Goal: Information Seeking & Learning: Learn about a topic

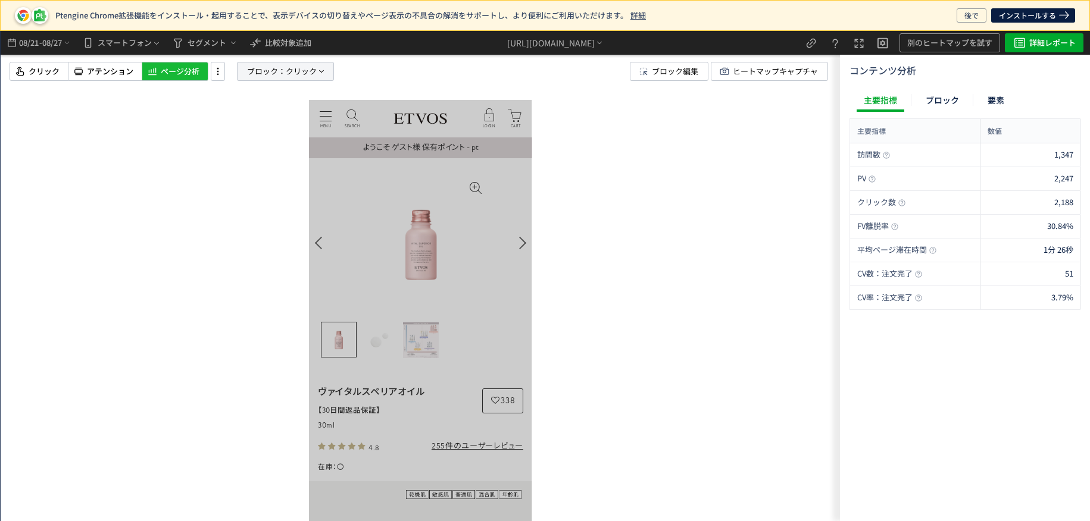
click at [282, 80] on span "ブロック：" at bounding box center [266, 72] width 39 height 18
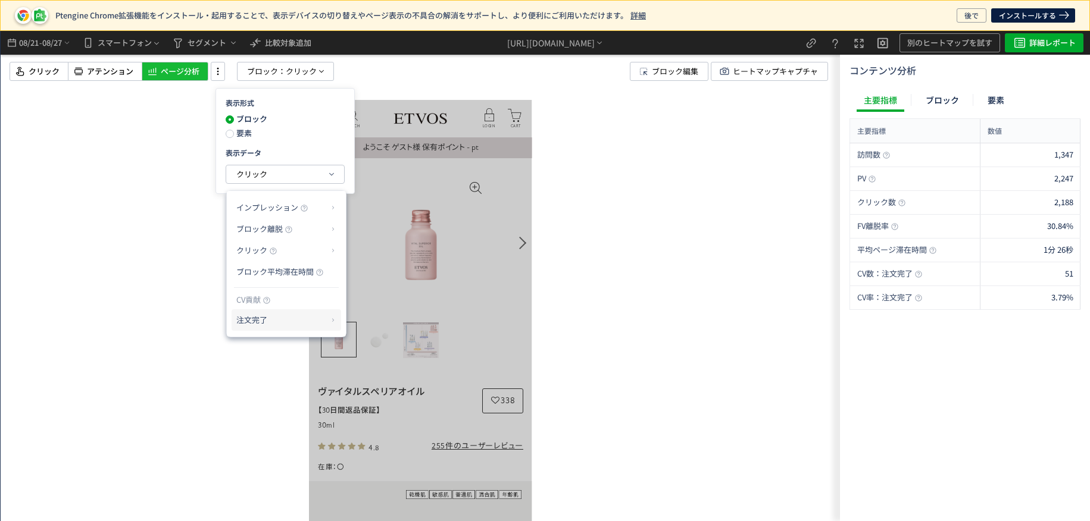
click at [0, 0] on p "注文完了" at bounding box center [0, 0] width 0 height 0
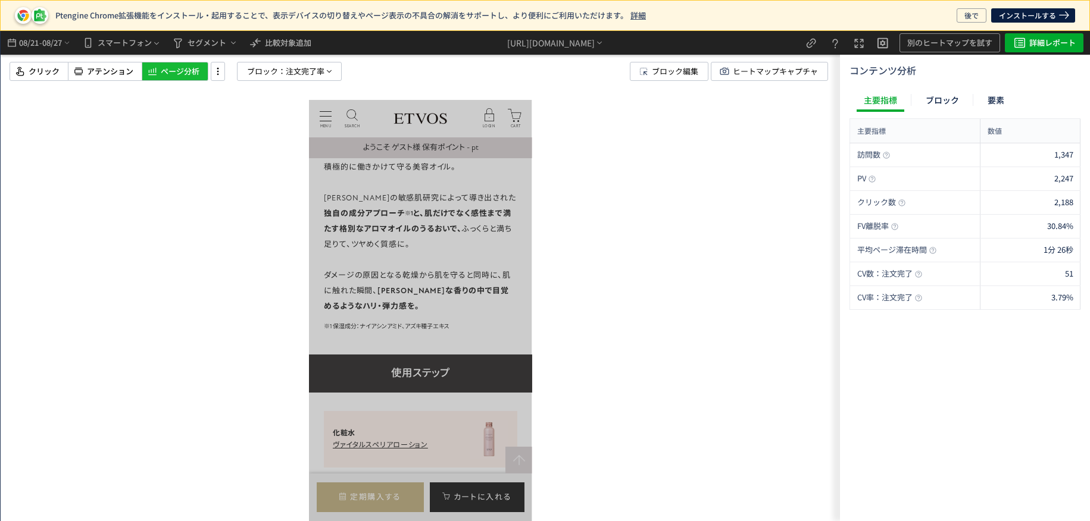
scroll to position [1250, 0]
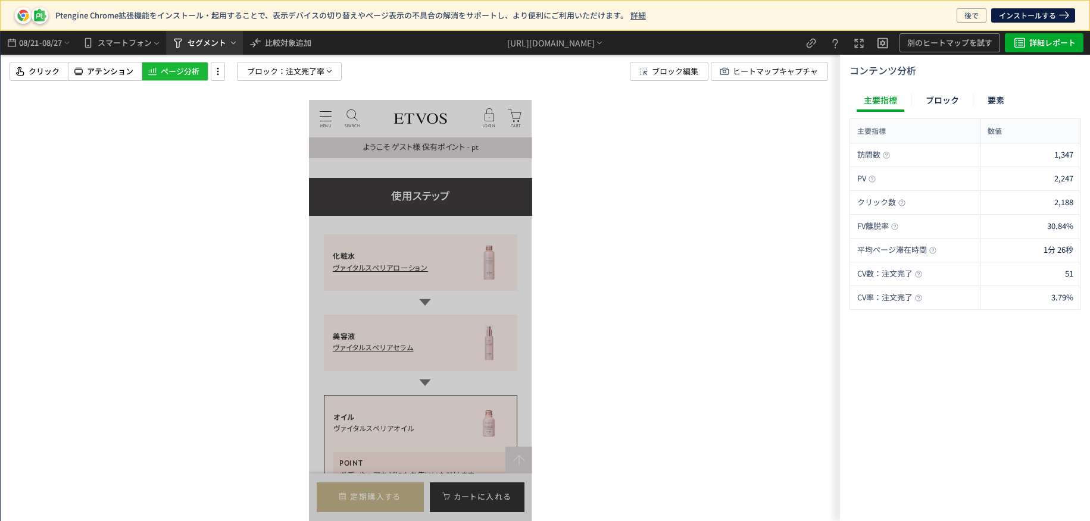
click at [213, 46] on span "セグメント" at bounding box center [207, 42] width 39 height 19
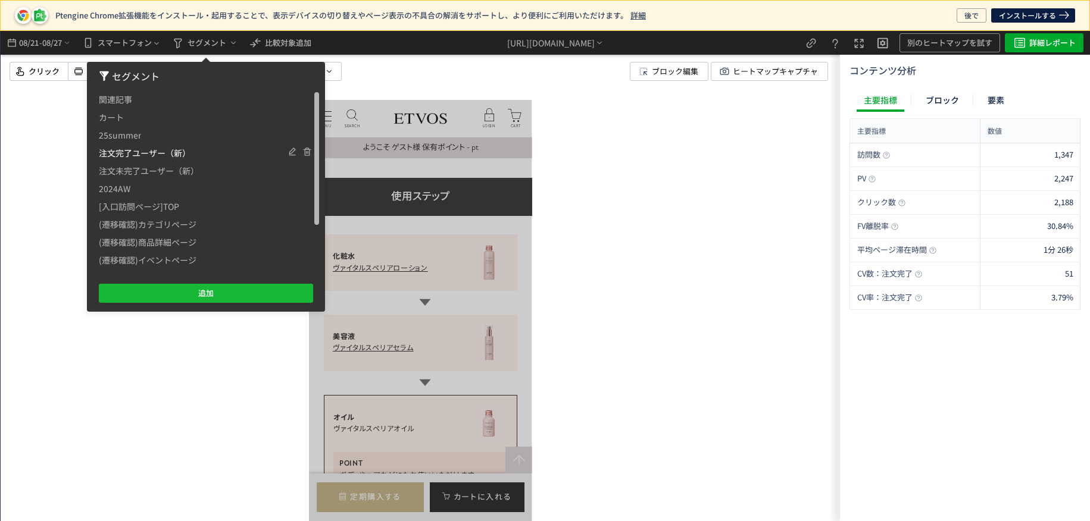
click at [0, 0] on span "注文完了ユーザー（新）" at bounding box center [0, 0] width 0 height 0
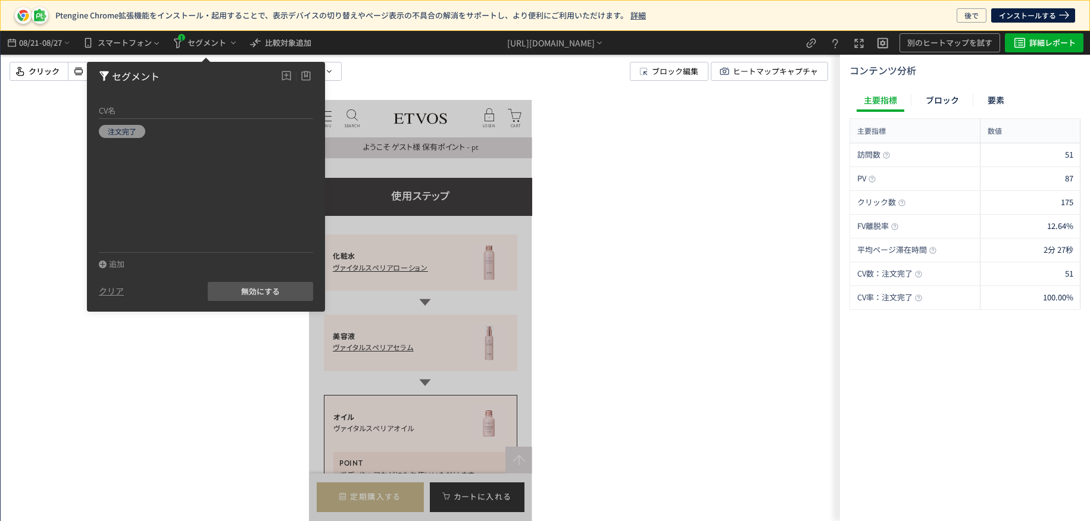
click at [614, 276] on div at bounding box center [420, 276] width 839 height 491
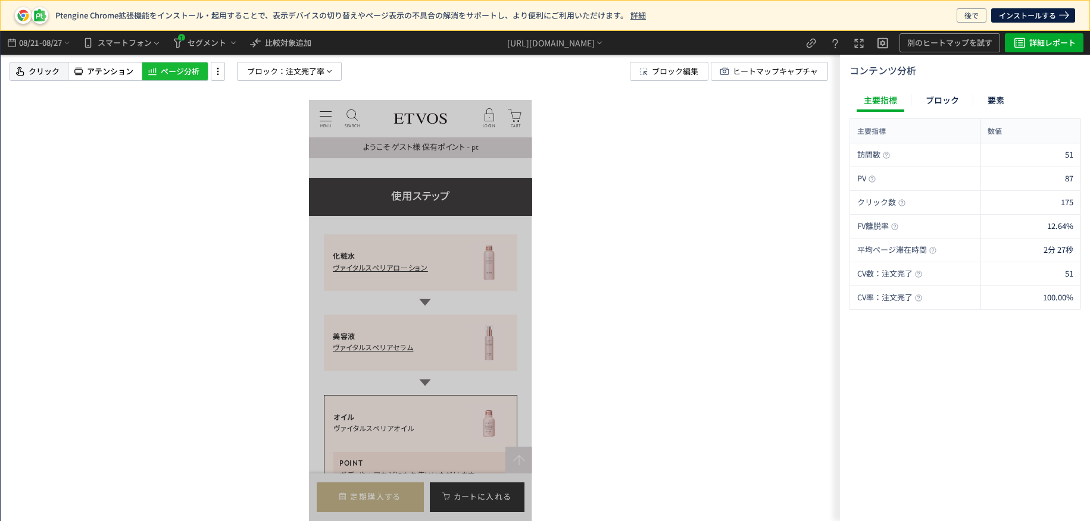
click at [48, 66] on span "クリック" at bounding box center [44, 71] width 31 height 11
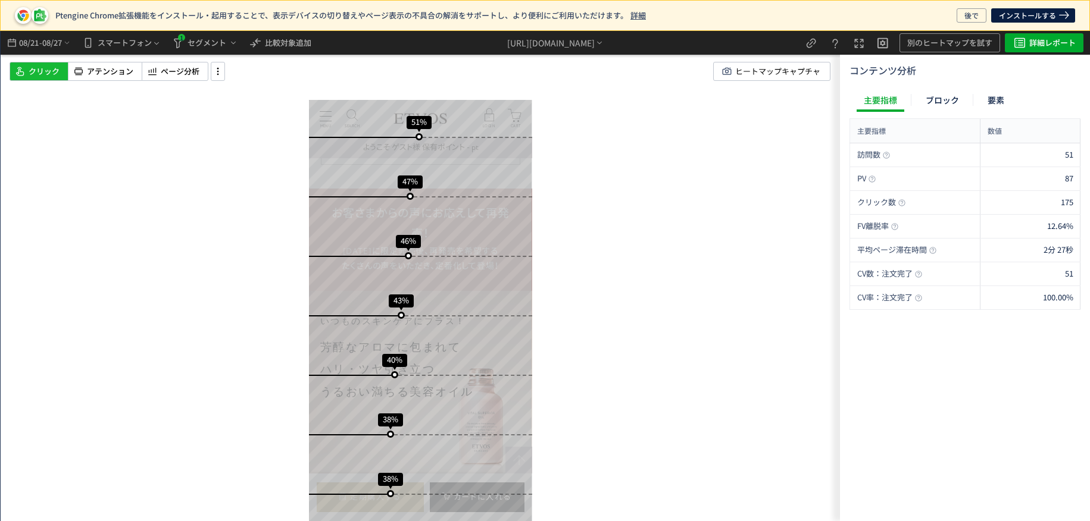
scroll to position [714, 0]
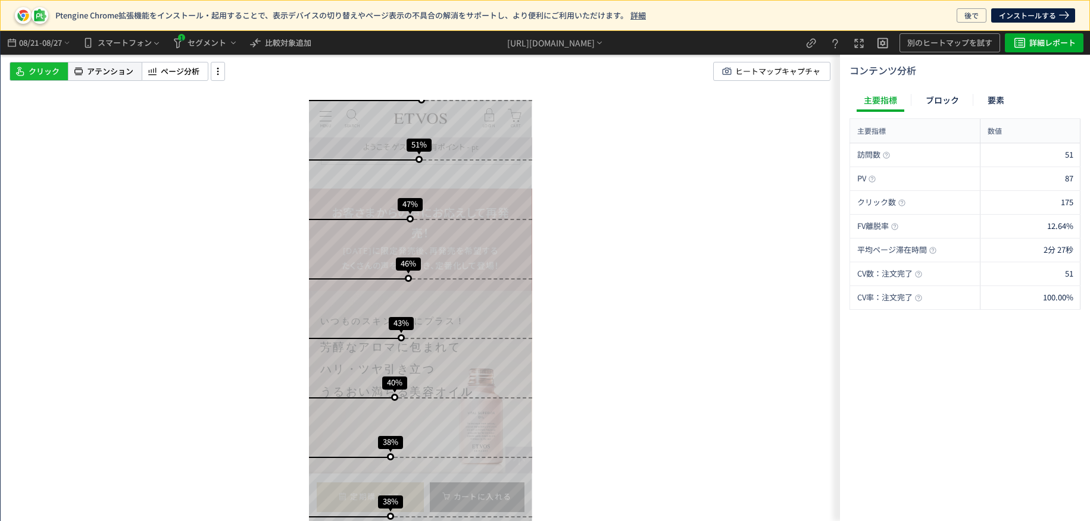
click at [108, 74] on span "アテンション" at bounding box center [110, 71] width 46 height 11
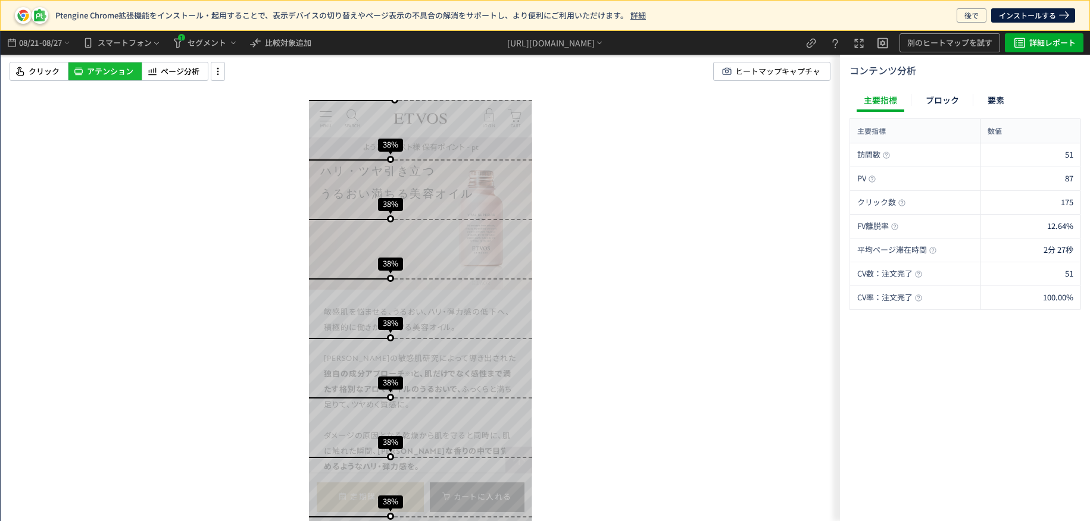
scroll to position [0, 0]
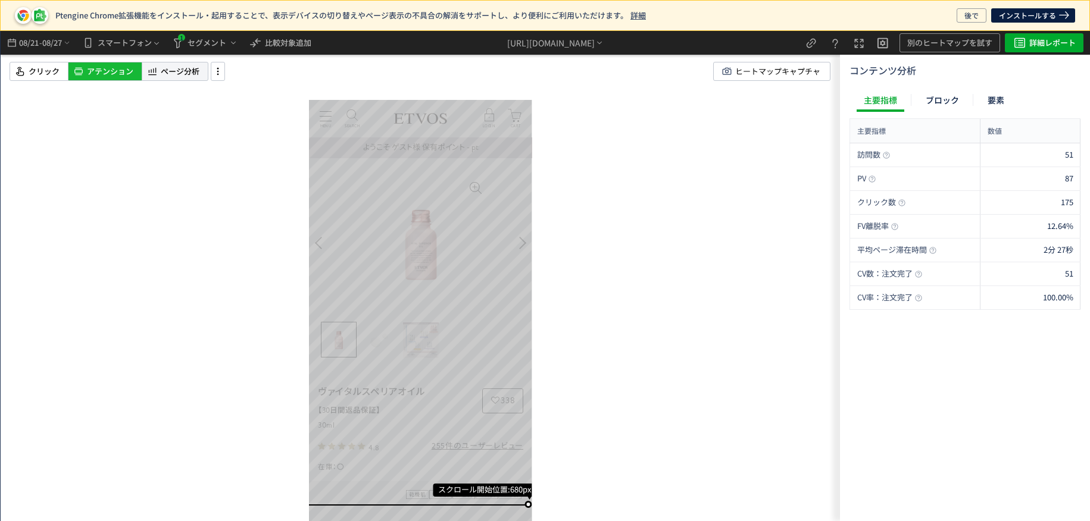
click at [170, 74] on span "ページ分析" at bounding box center [180, 71] width 39 height 11
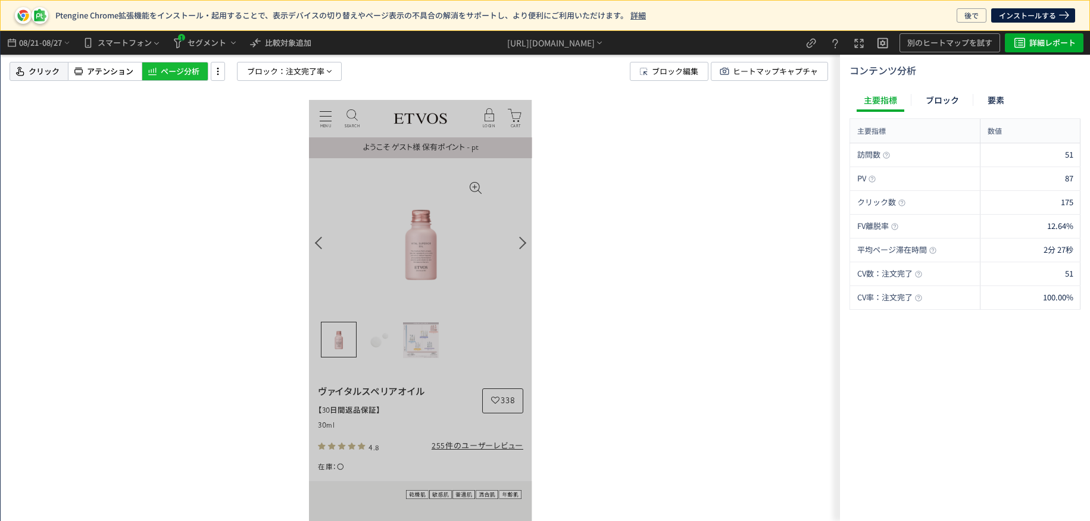
click at [16, 68] on icon at bounding box center [20, 71] width 12 height 14
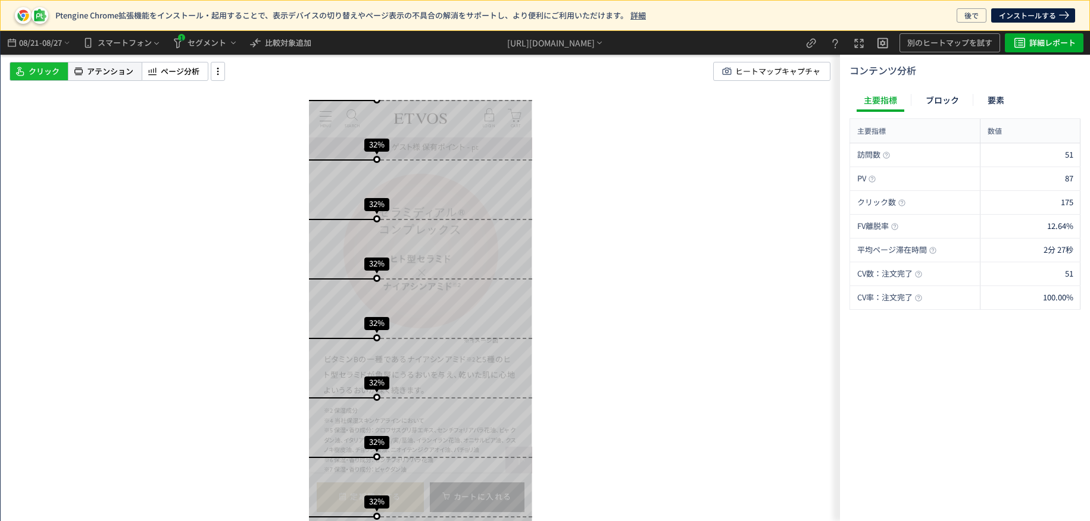
click at [104, 74] on span "アテンション" at bounding box center [110, 71] width 46 height 11
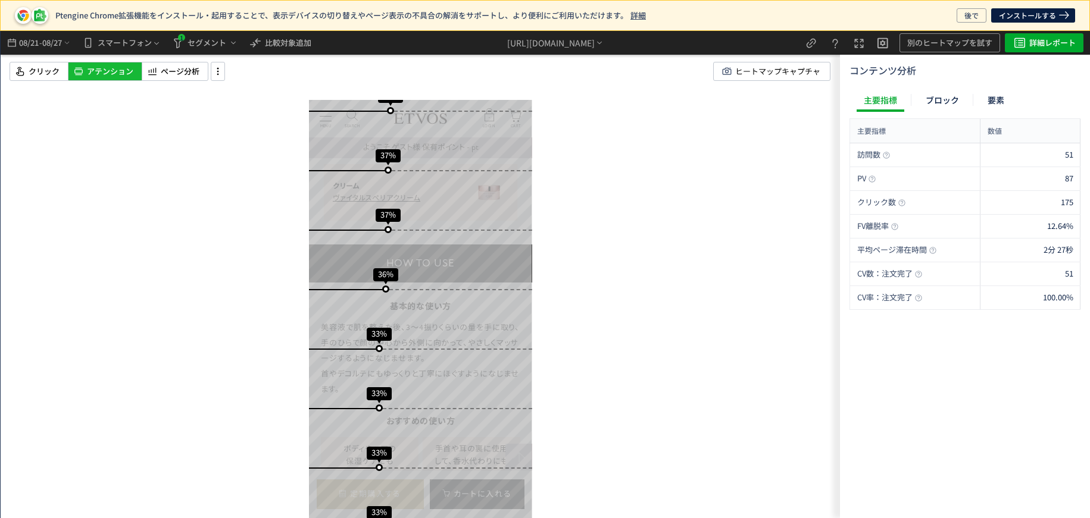
scroll to position [1607, 0]
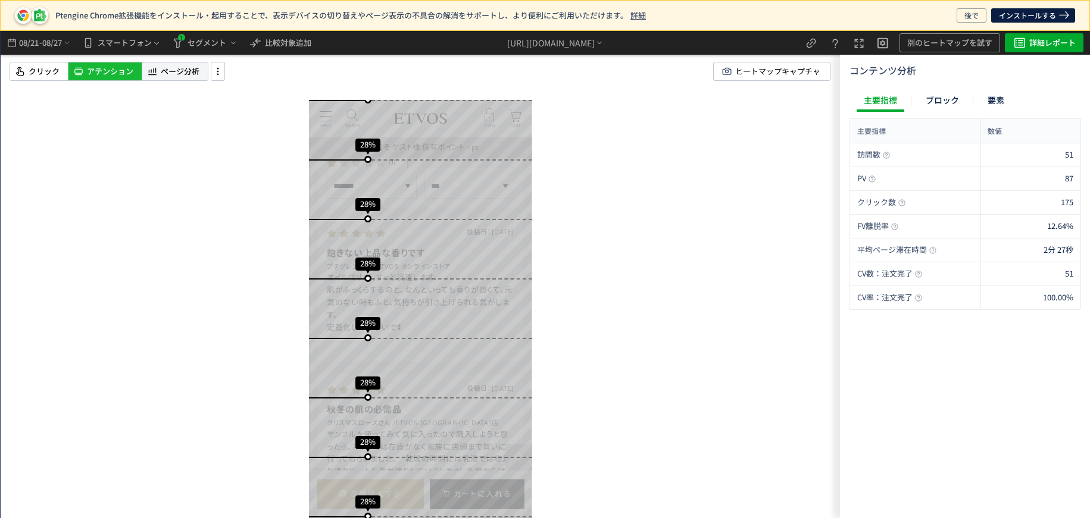
click at [189, 67] on span "ページ分析" at bounding box center [180, 71] width 39 height 11
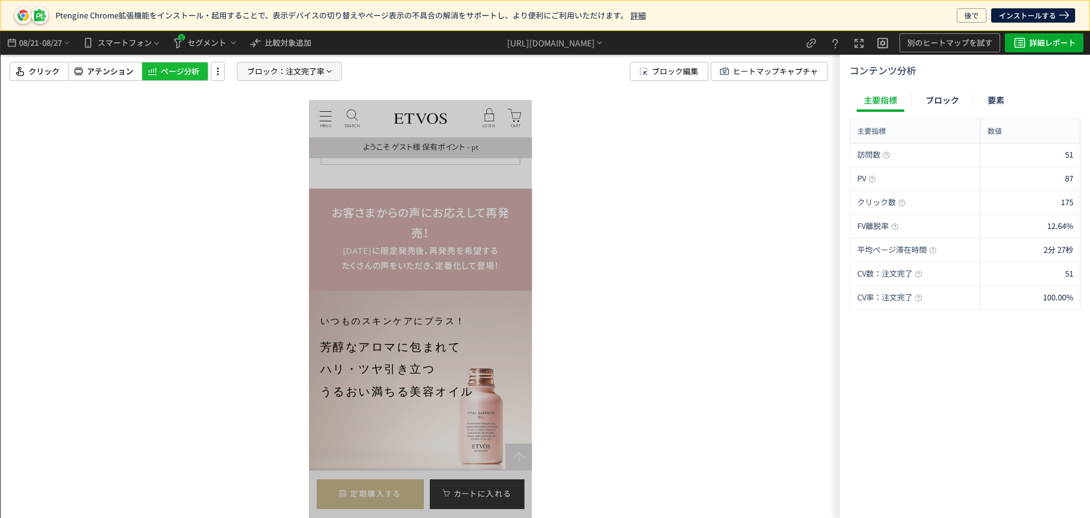
click at [292, 70] on span "注文完了率" at bounding box center [305, 72] width 39 height 18
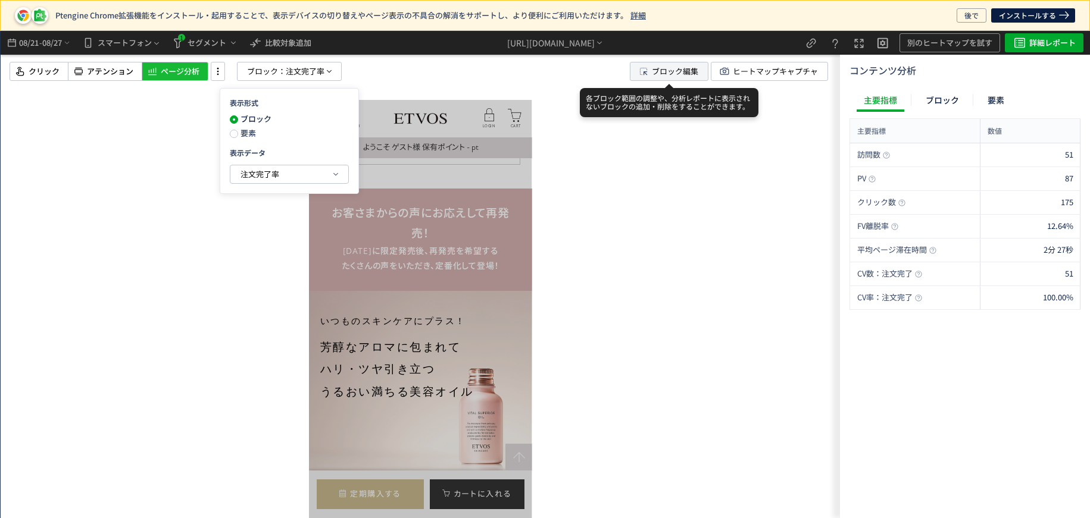
click at [662, 75] on span "ブロック編集" at bounding box center [675, 72] width 46 height 18
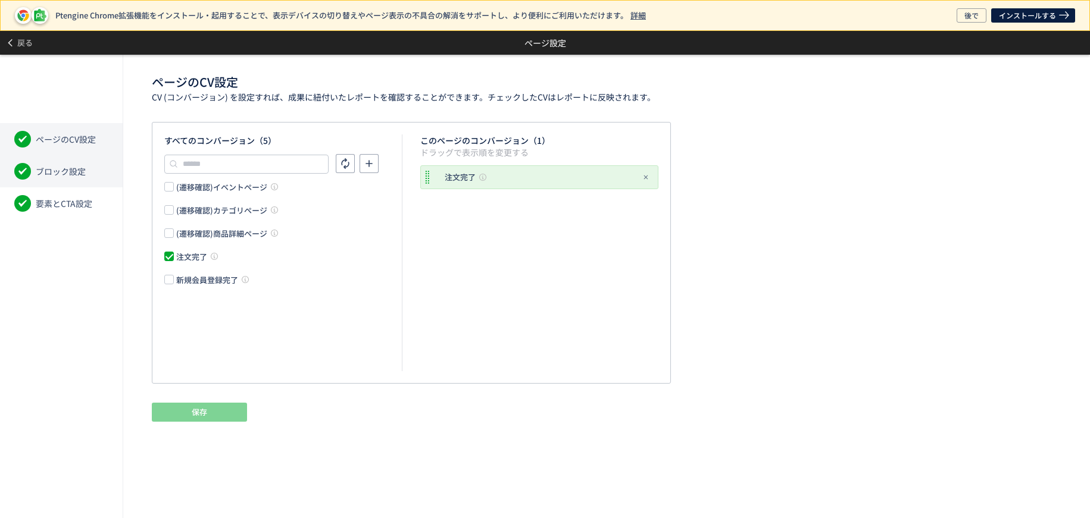
click at [58, 172] on span "ブロック設定" at bounding box center [61, 171] width 50 height 12
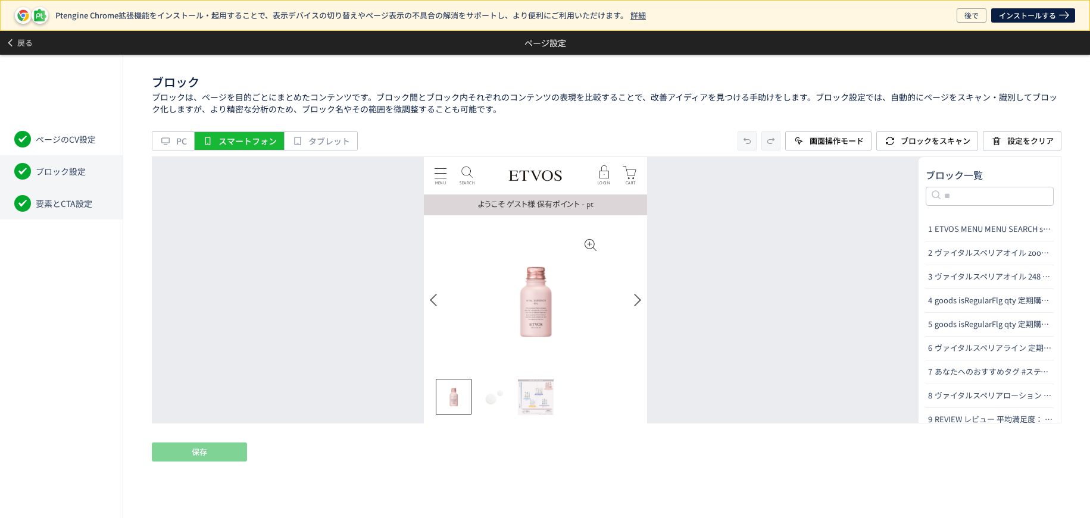
click at [49, 207] on span "要素とCTA設定" at bounding box center [64, 204] width 57 height 12
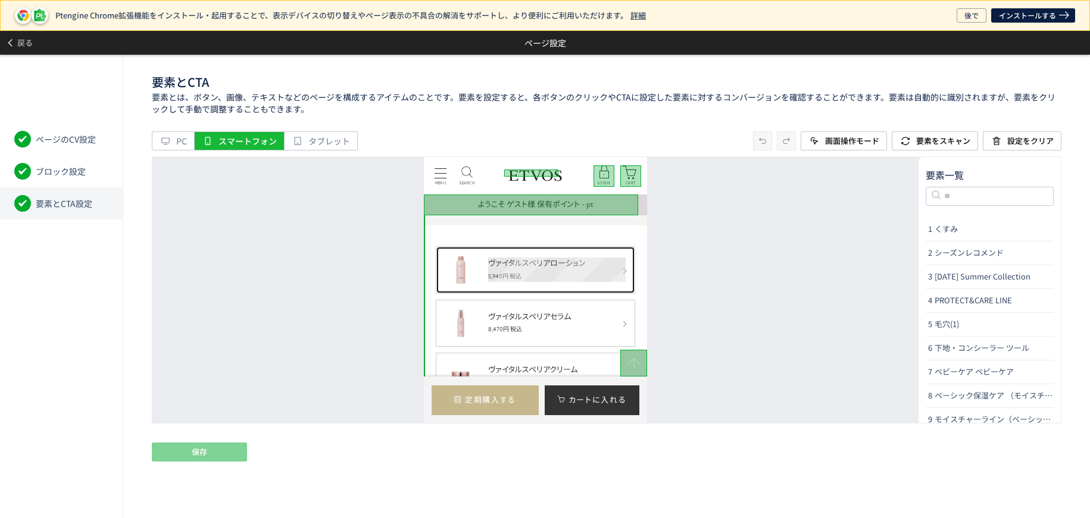
click at [548, 277] on p "ヴァイタルスペリアローション 5,940円 税込" at bounding box center [557, 269] width 138 height 25
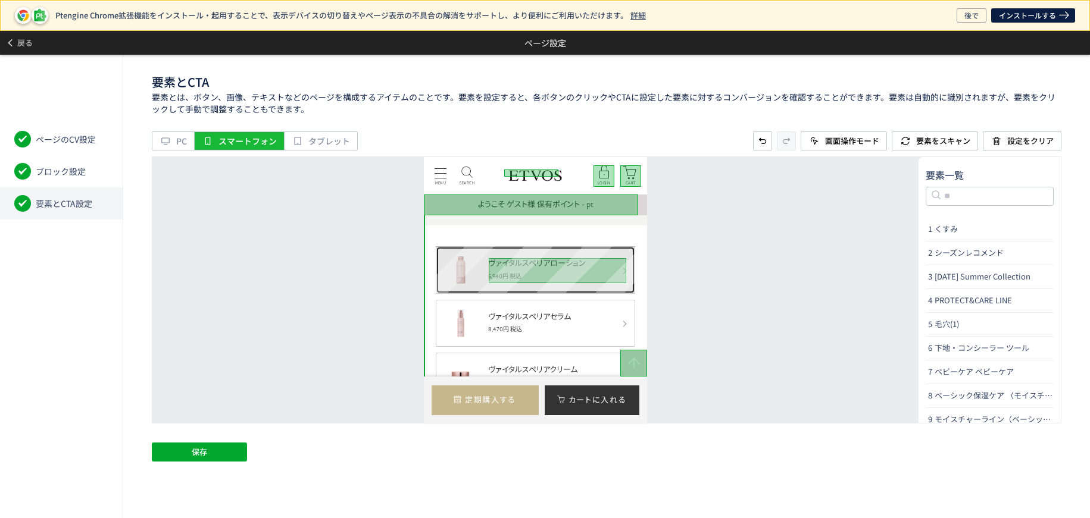
click at [438, 257] on link "ヴァイタルスペリアローション 5,940円 税込" at bounding box center [535, 270] width 199 height 48
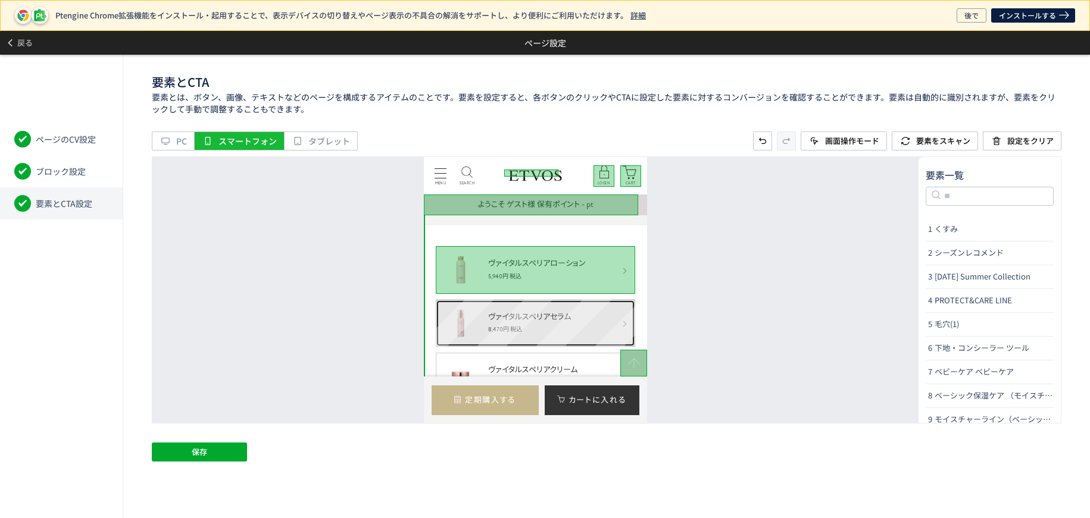
click at [439, 304] on link "ヴァイタルスペリアセラム 8,470円 税込" at bounding box center [535, 323] width 199 height 48
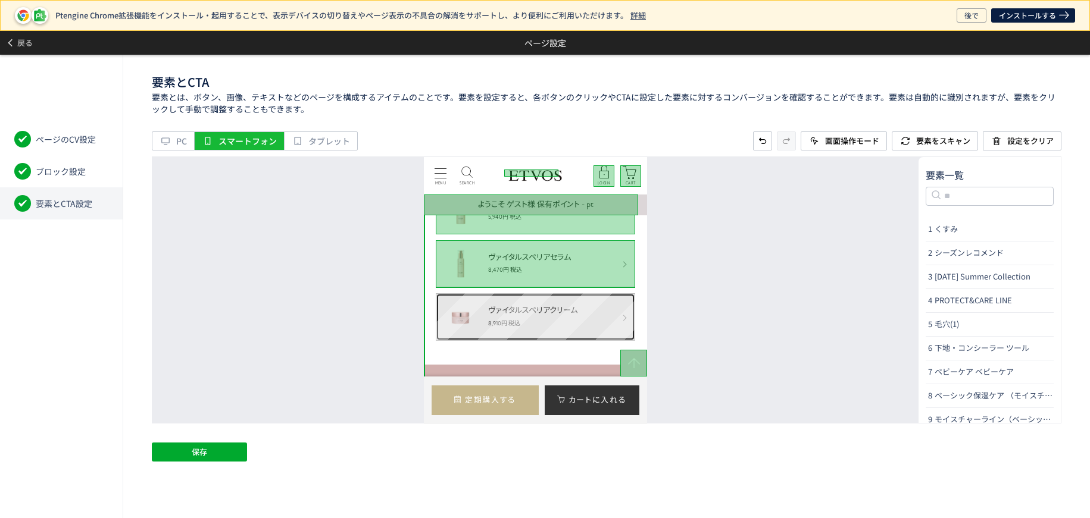
click at [439, 296] on link "ヴァイタルスペリアクリーム 8,910円 税込" at bounding box center [535, 317] width 199 height 48
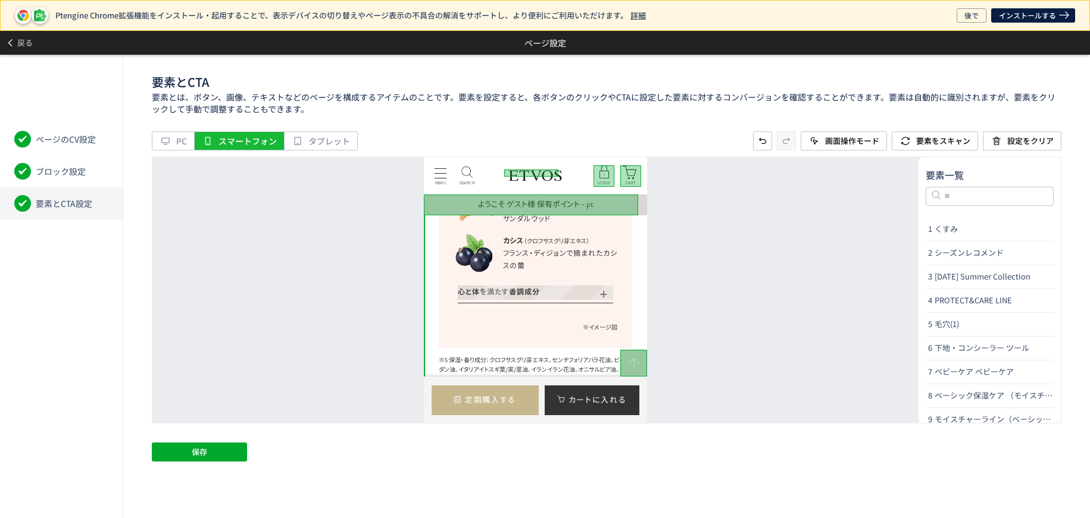
click at [461, 289] on p "心と体を満たす香調成分" at bounding box center [535, 292] width 155 height 14
click at [202, 449] on span "保存" at bounding box center [199, 452] width 15 height 19
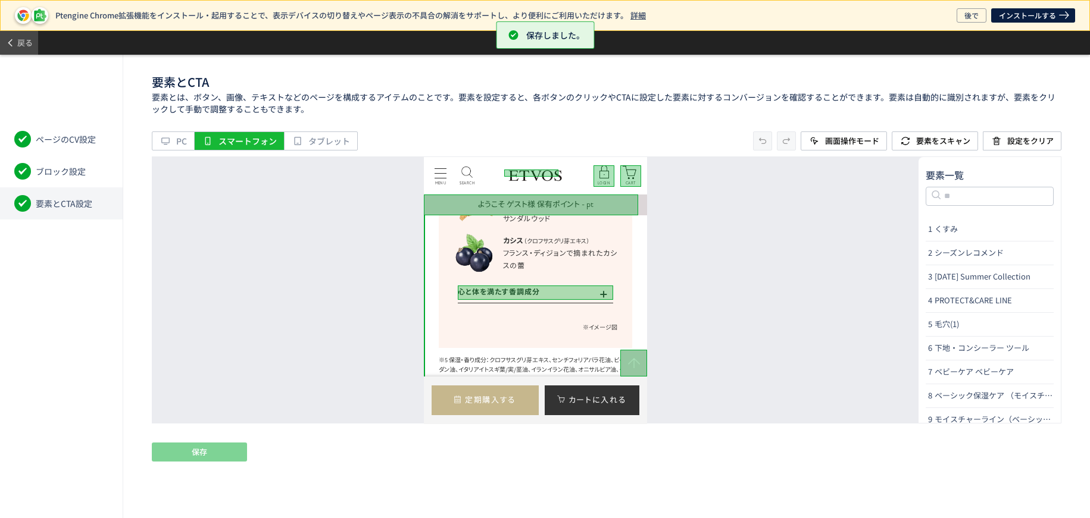
click at [24, 47] on span "戻る" at bounding box center [24, 42] width 15 height 19
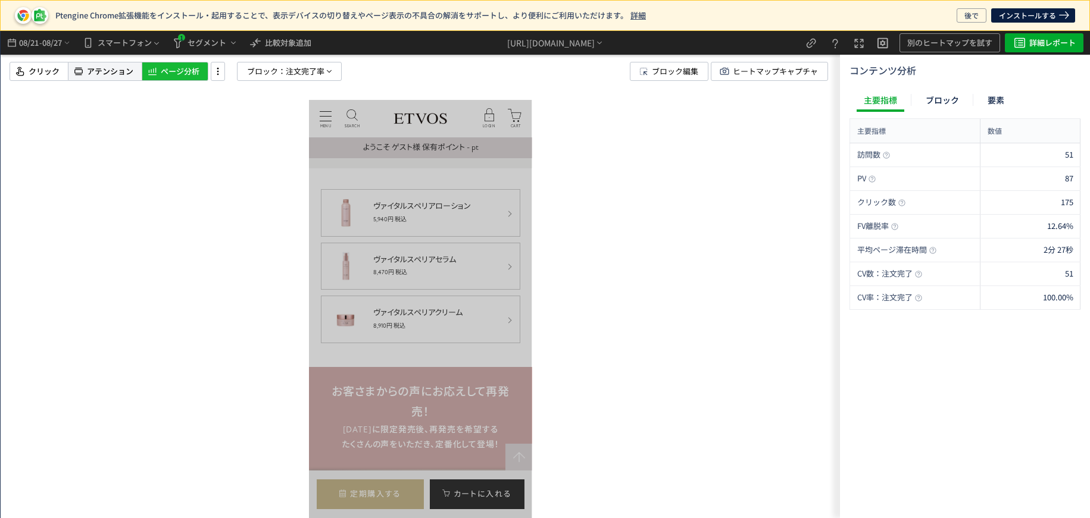
click at [86, 77] on div "アテンション" at bounding box center [104, 71] width 73 height 19
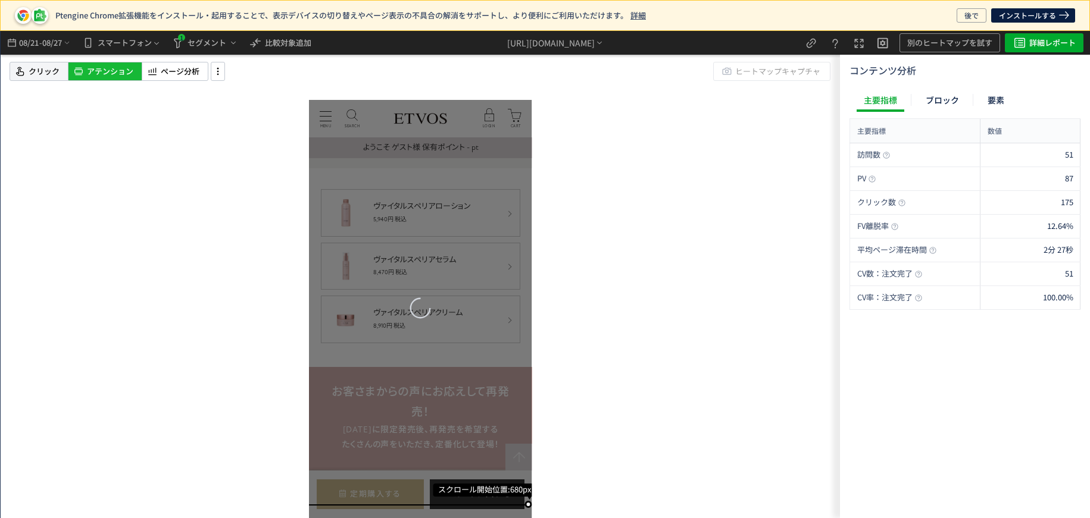
click at [32, 70] on span "クリック" at bounding box center [44, 71] width 31 height 11
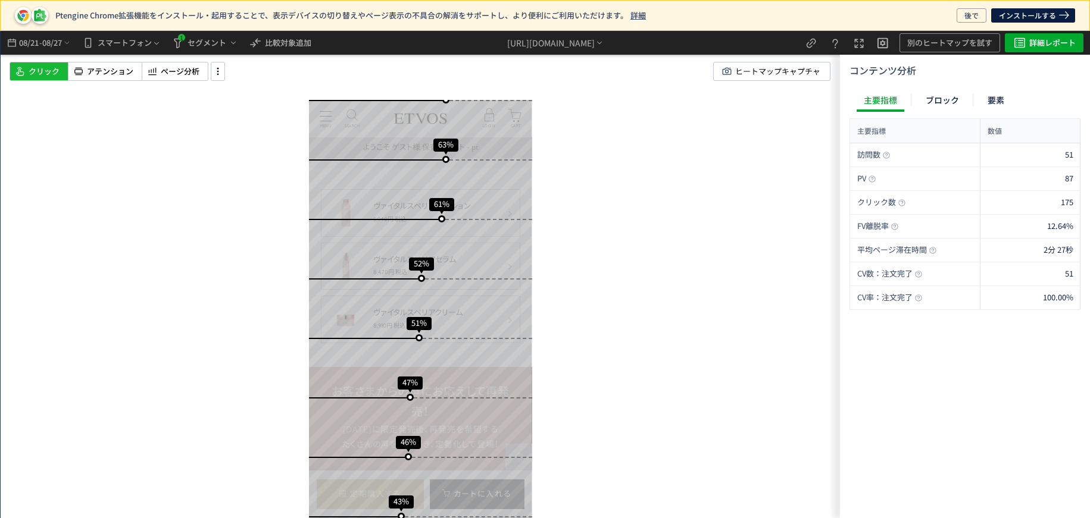
click at [42, 73] on span "クリック" at bounding box center [44, 71] width 31 height 11
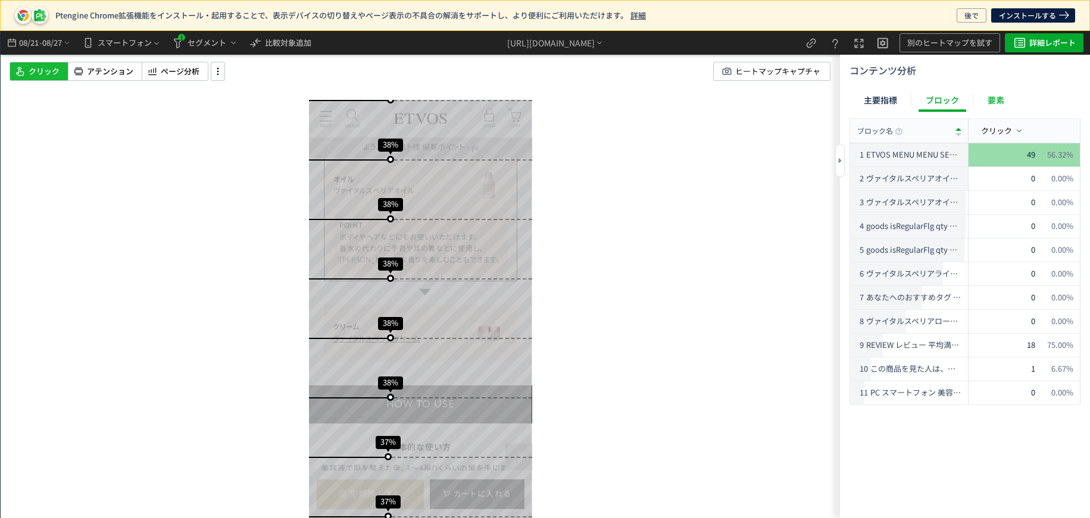
click at [994, 101] on div "要素" at bounding box center [995, 100] width 31 height 24
